Goal: Information Seeking & Learning: Learn about a topic

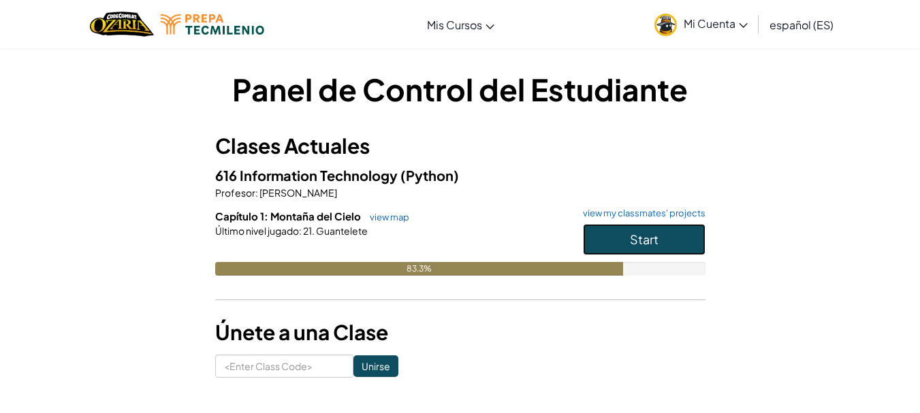
click at [664, 242] on button "Start" at bounding box center [644, 239] width 123 height 31
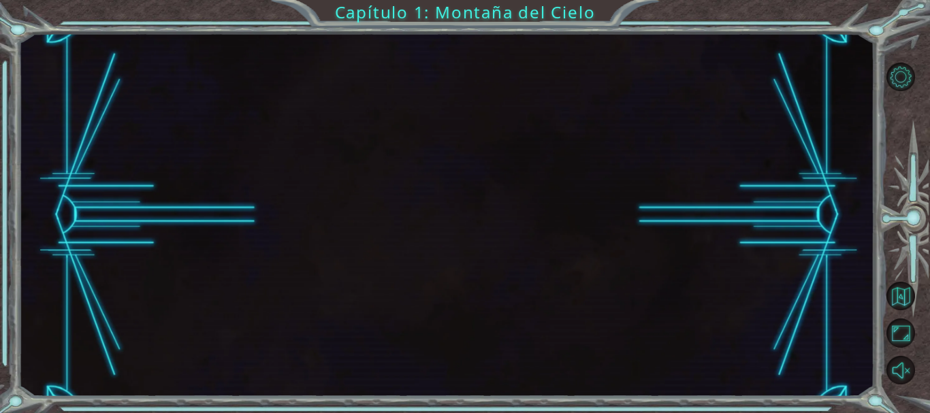
click at [664, 242] on div at bounding box center [446, 215] width 856 height 364
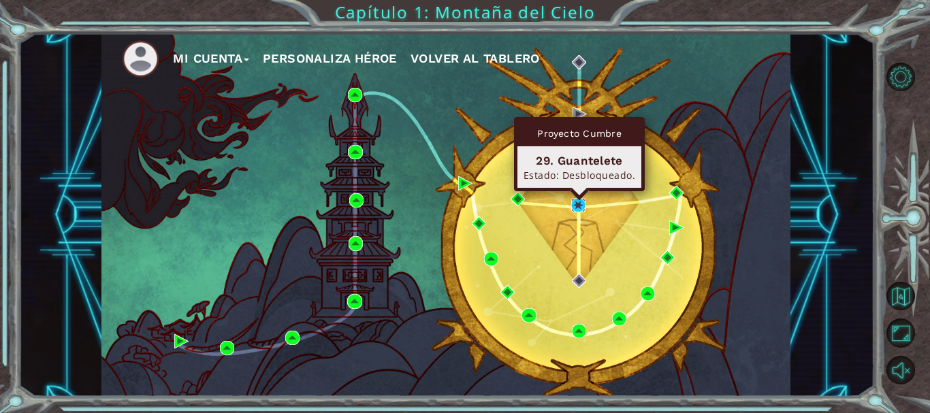
click at [577, 205] on img at bounding box center [578, 205] width 14 height 14
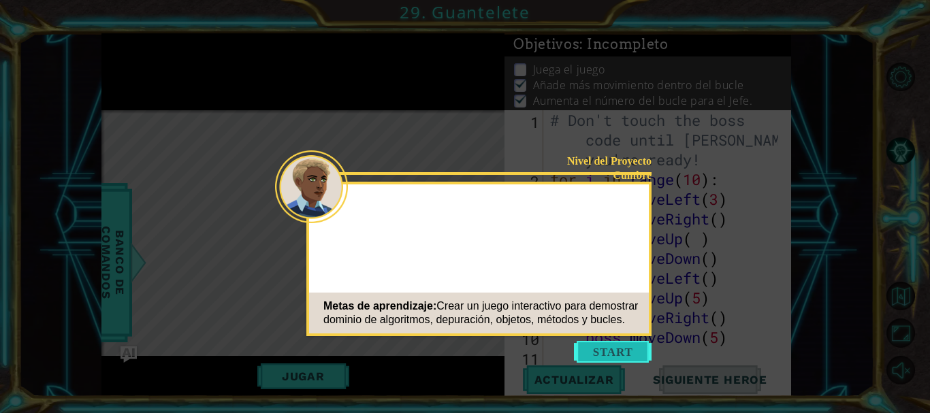
click at [642, 343] on button "Start" at bounding box center [613, 352] width 78 height 22
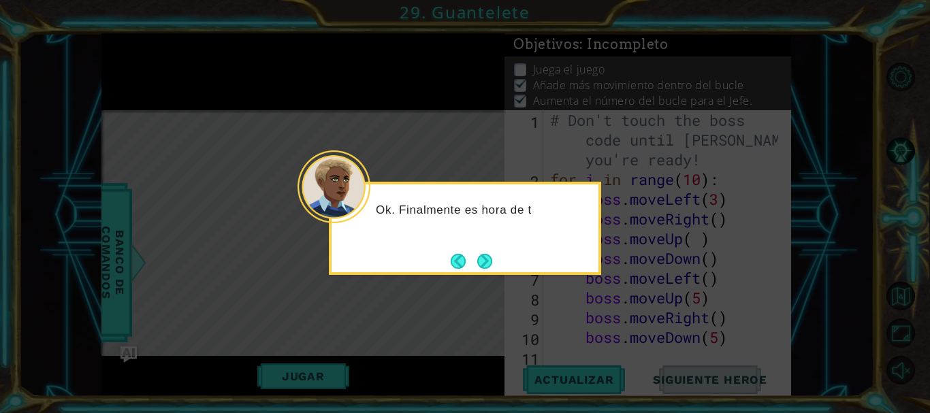
click at [488, 260] on button "Next" at bounding box center [485, 261] width 16 height 16
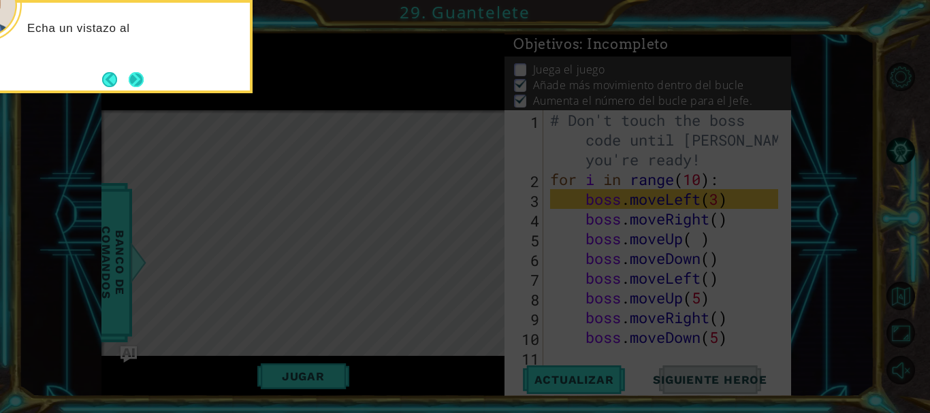
click at [136, 78] on button "Next" at bounding box center [136, 79] width 18 height 18
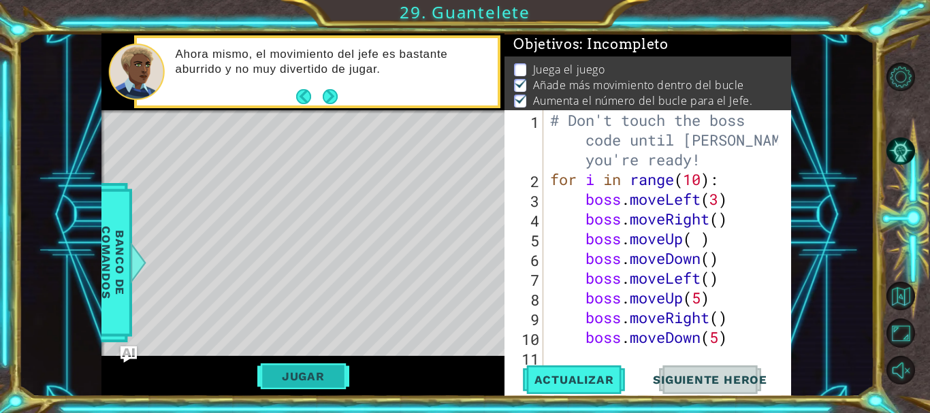
click at [302, 374] on button "Jugar" at bounding box center [303, 377] width 92 height 26
